Goal: Task Accomplishment & Management: Manage account settings

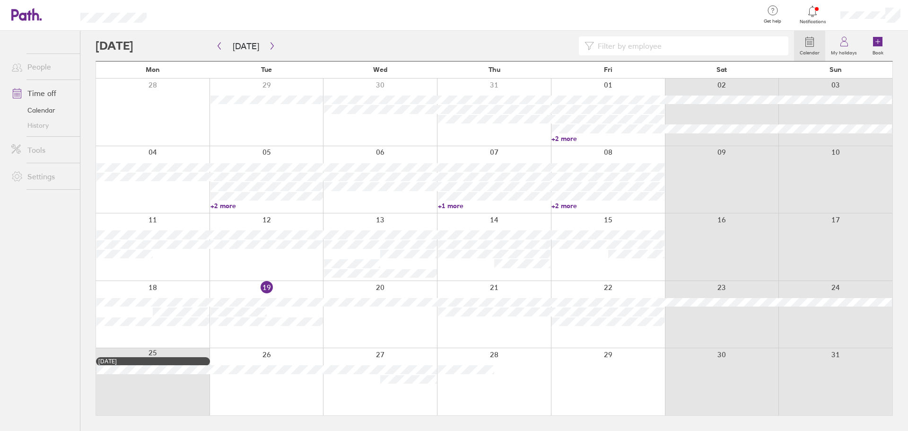
click at [814, 13] on icon at bounding box center [812, 11] width 11 height 11
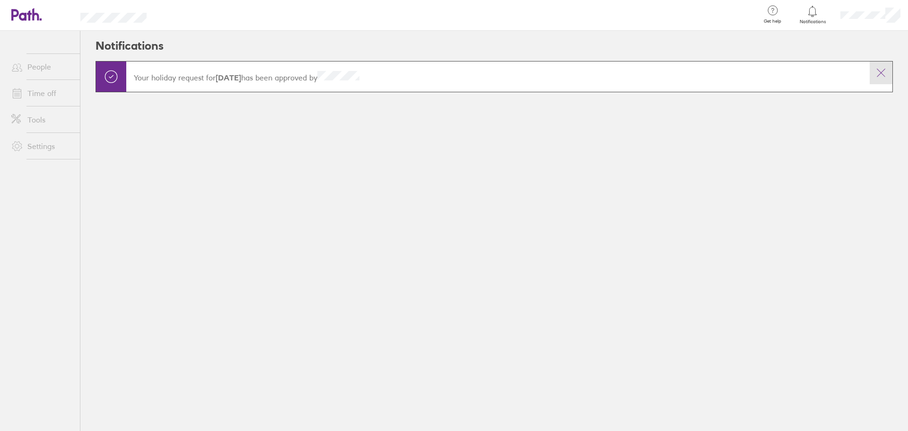
click at [879, 72] on icon at bounding box center [880, 72] width 11 height 11
click at [881, 73] on icon at bounding box center [880, 72] width 11 height 11
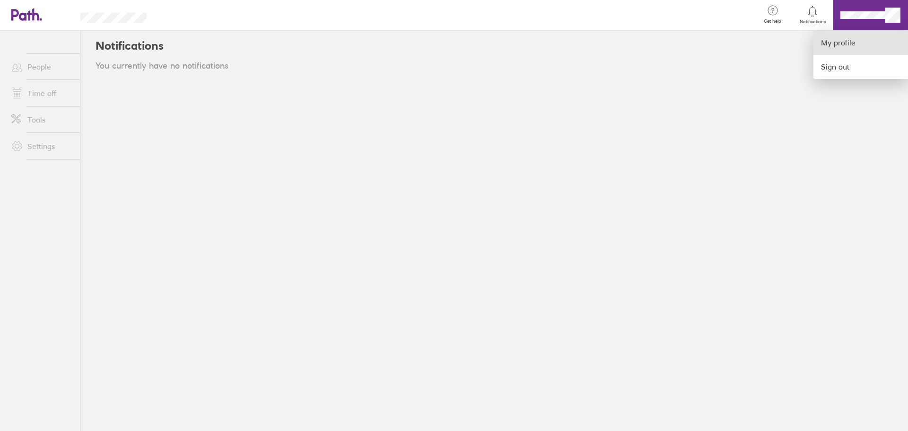
click at [855, 44] on link "My profile" at bounding box center [860, 43] width 95 height 24
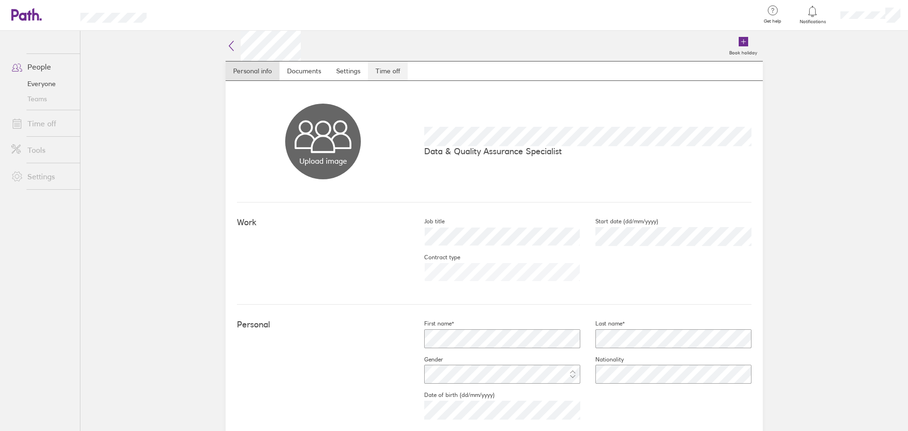
click at [383, 70] on link "Time off" at bounding box center [388, 70] width 40 height 19
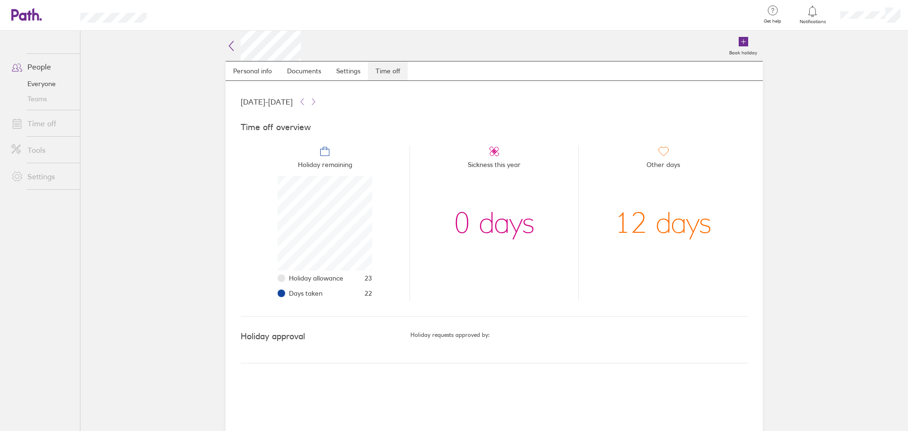
scroll to position [95, 95]
click at [742, 42] on icon at bounding box center [742, 41] width 9 height 9
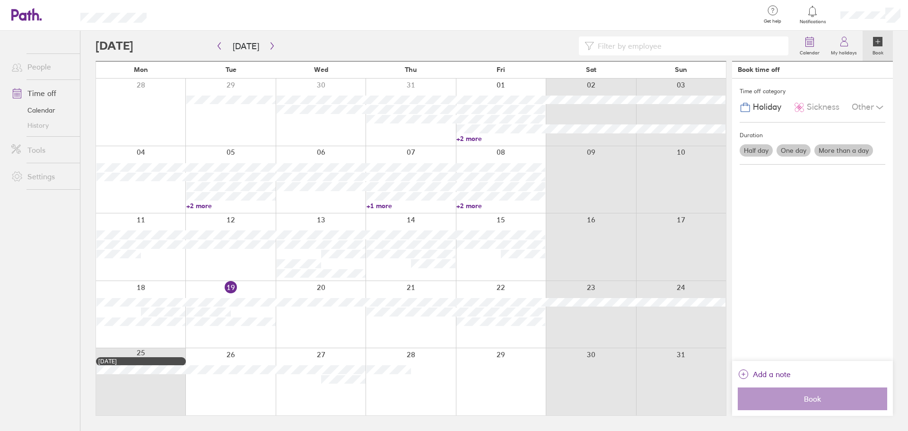
click at [833, 149] on label "More than a day" at bounding box center [843, 150] width 59 height 12
click at [0, 0] on input "More than a day" at bounding box center [0, 0] width 0 height 0
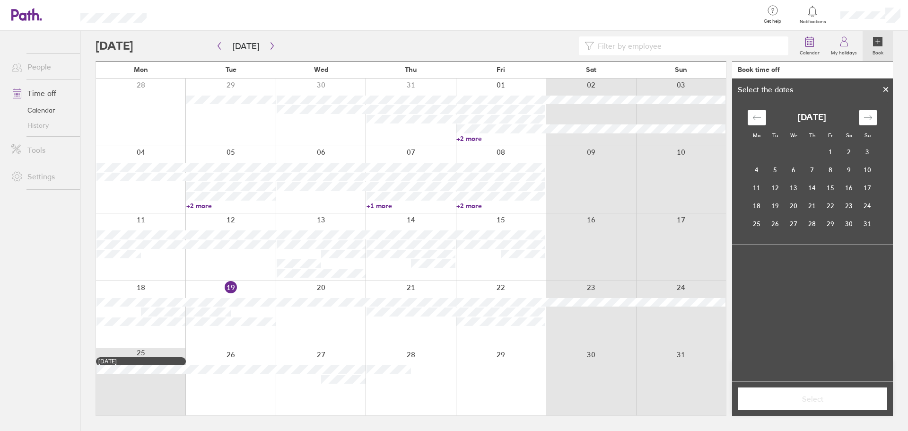
click at [867, 122] on div "Move forward to switch to the next month." at bounding box center [868, 118] width 18 height 16
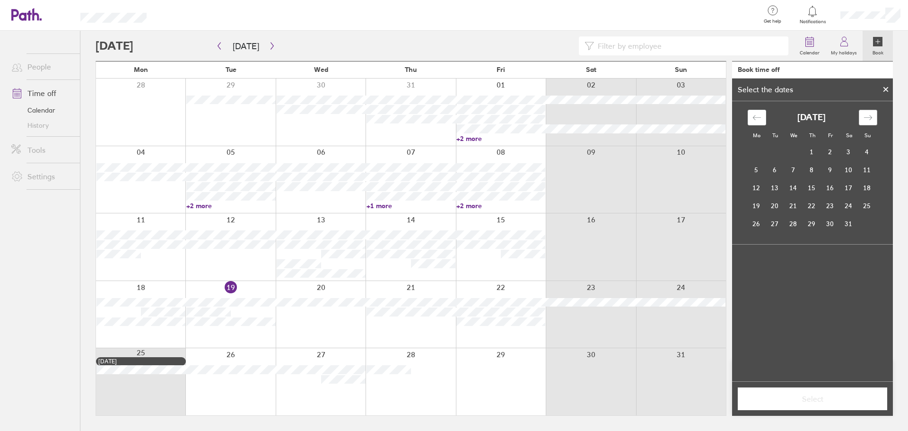
click at [867, 122] on div "Move forward to switch to the next month." at bounding box center [868, 118] width 18 height 16
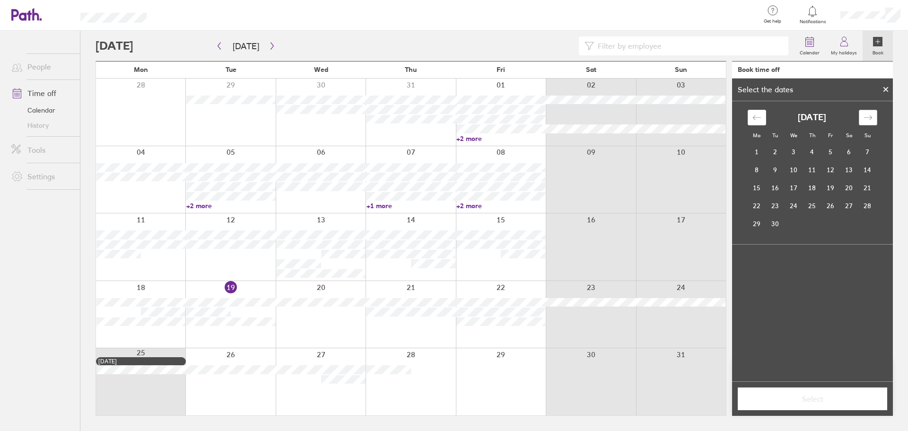
click at [867, 122] on div "Move forward to switch to the next month." at bounding box center [868, 118] width 18 height 16
click at [759, 203] on td "20" at bounding box center [756, 206] width 18 height 18
click at [832, 202] on td "24" at bounding box center [830, 206] width 18 height 18
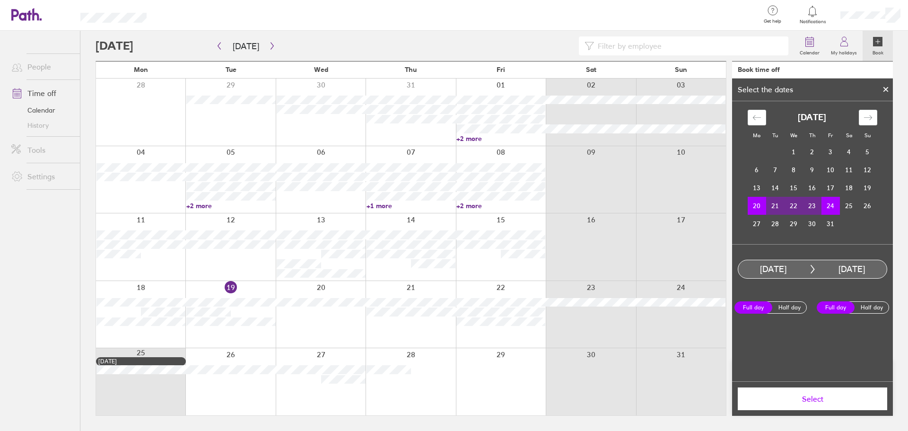
click at [804, 396] on span "Select" at bounding box center [812, 398] width 136 height 9
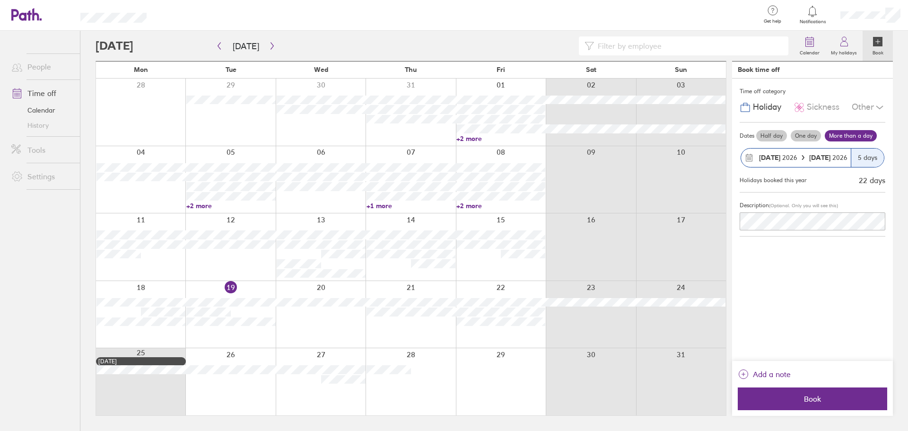
click at [783, 252] on div "Time off category Holiday Sickness Other Dates Half day One day More than a day…" at bounding box center [812, 219] width 161 height 282
click at [812, 396] on span "Book" at bounding box center [812, 398] width 136 height 9
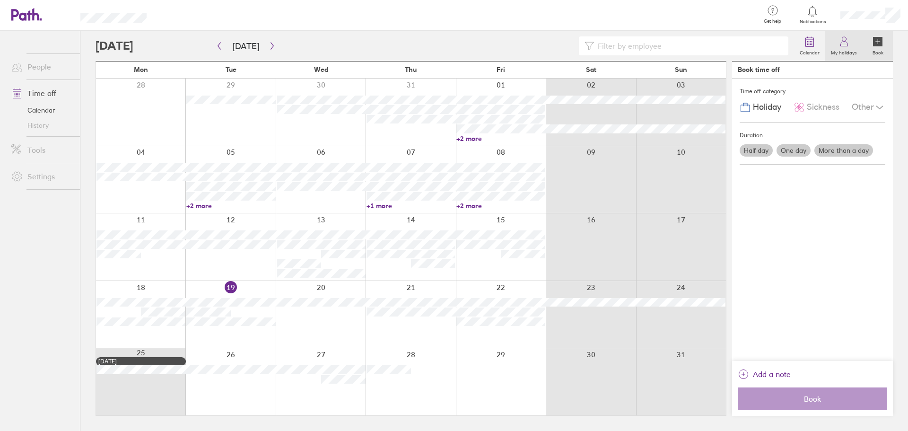
click at [845, 44] on icon at bounding box center [843, 41] width 11 height 11
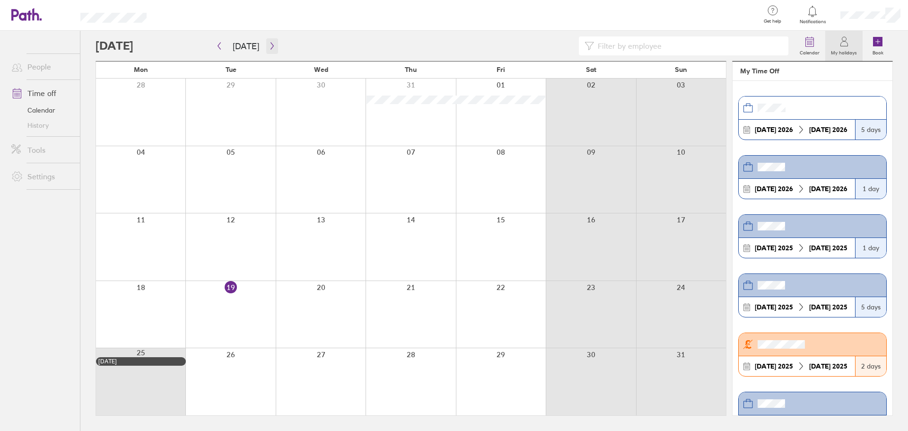
click at [271, 46] on icon "button" at bounding box center [272, 46] width 7 height 8
